Goal: Entertainment & Leisure: Consume media (video, audio)

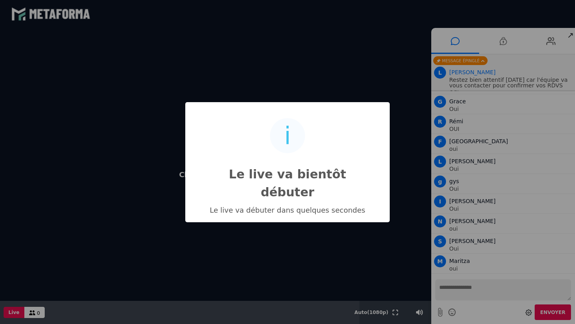
scroll to position [3760, 0]
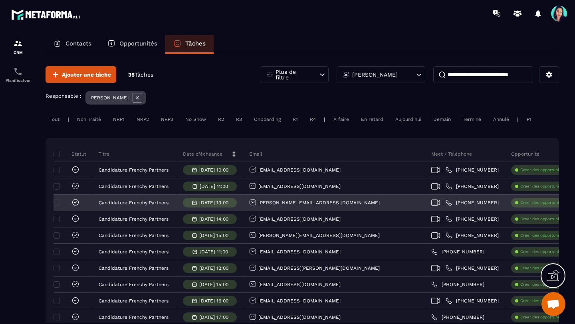
click at [202, 202] on p "[DATE] 13:00" at bounding box center [213, 203] width 29 height 6
